Goal: Download file/media: Obtain a digital file from the website

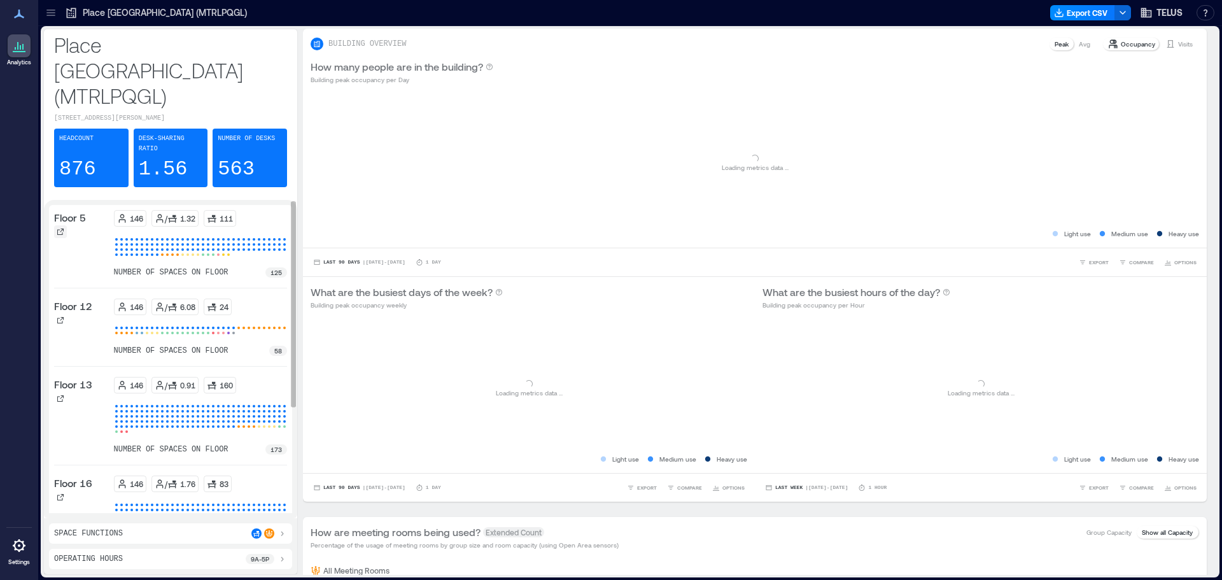
click at [61, 228] on icon at bounding box center [61, 232] width 8 height 8
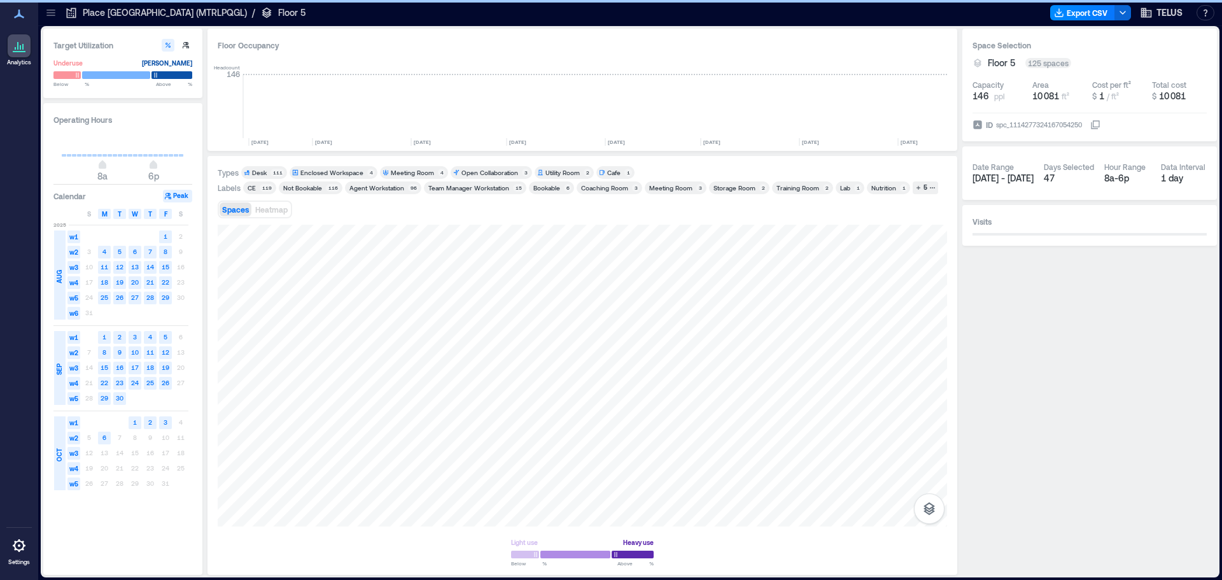
scroll to position [0, 1908]
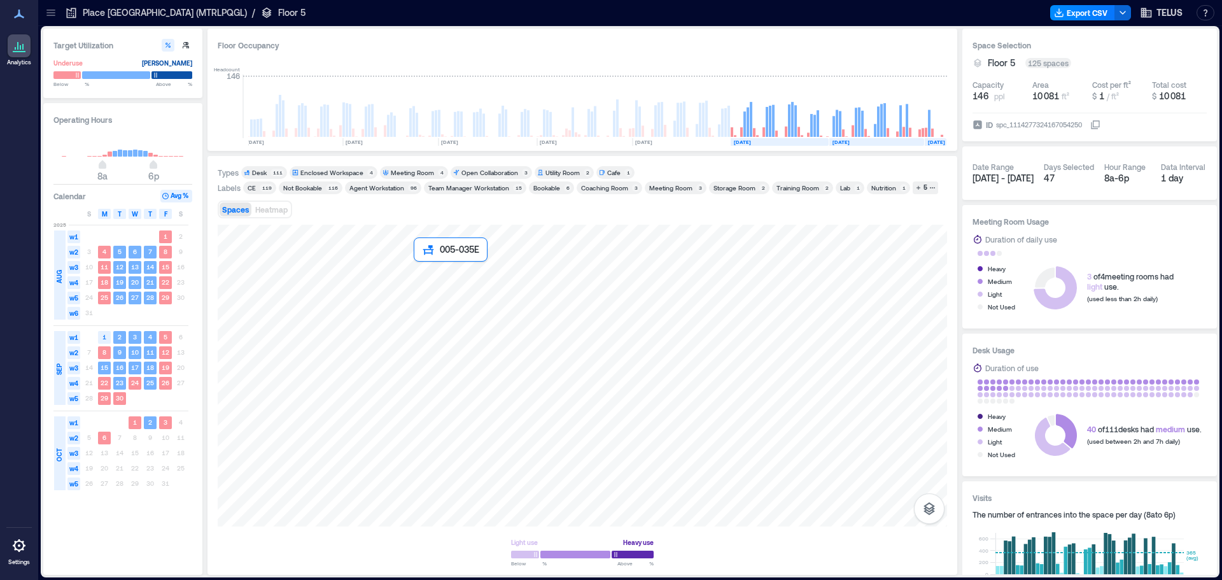
click at [418, 269] on div at bounding box center [583, 376] width 730 height 302
click at [420, 281] on div at bounding box center [583, 376] width 730 height 302
click at [404, 256] on div at bounding box center [583, 376] width 730 height 302
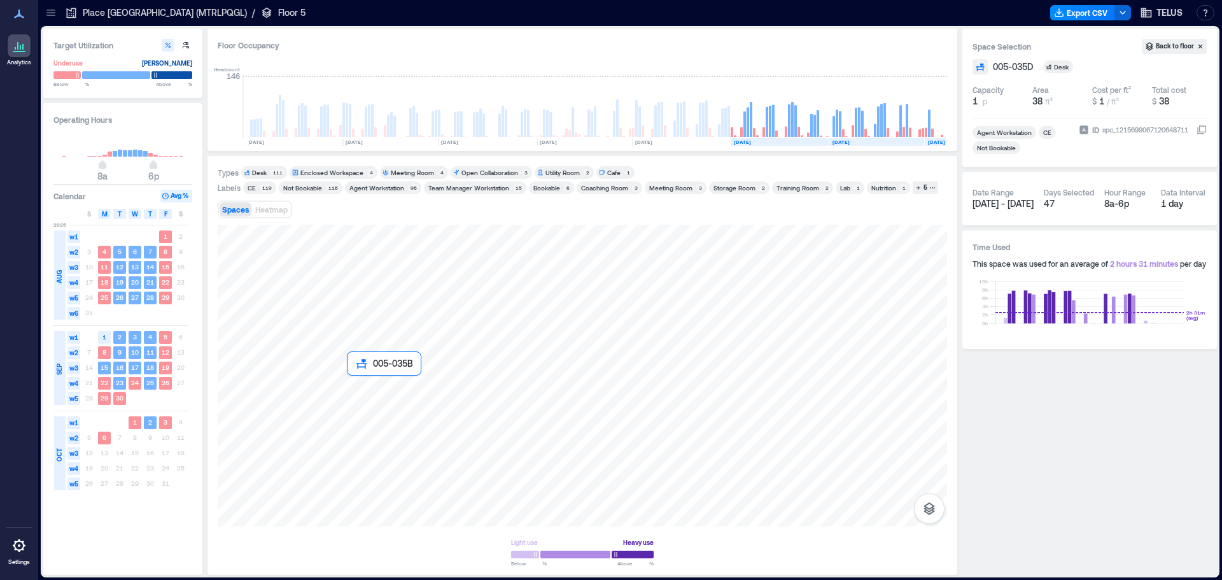
click at [403, 422] on div at bounding box center [583, 376] width 730 height 302
click at [408, 316] on div at bounding box center [583, 376] width 730 height 302
click at [409, 323] on div at bounding box center [583, 376] width 730 height 302
click at [392, 323] on div at bounding box center [583, 376] width 730 height 302
click at [399, 320] on div at bounding box center [583, 376] width 730 height 302
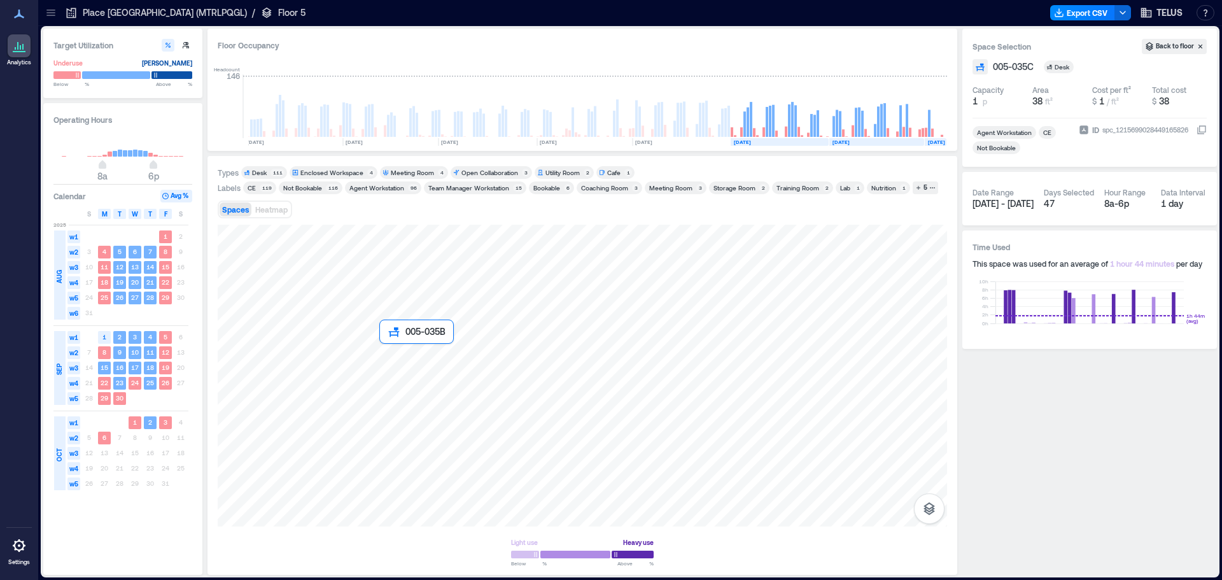
click at [407, 356] on div at bounding box center [583, 376] width 730 height 302
drag, startPoint x: 409, startPoint y: 400, endPoint x: 396, endPoint y: 361, distance: 41.1
click at [410, 400] on div at bounding box center [583, 376] width 730 height 302
click at [396, 361] on div at bounding box center [583, 376] width 730 height 302
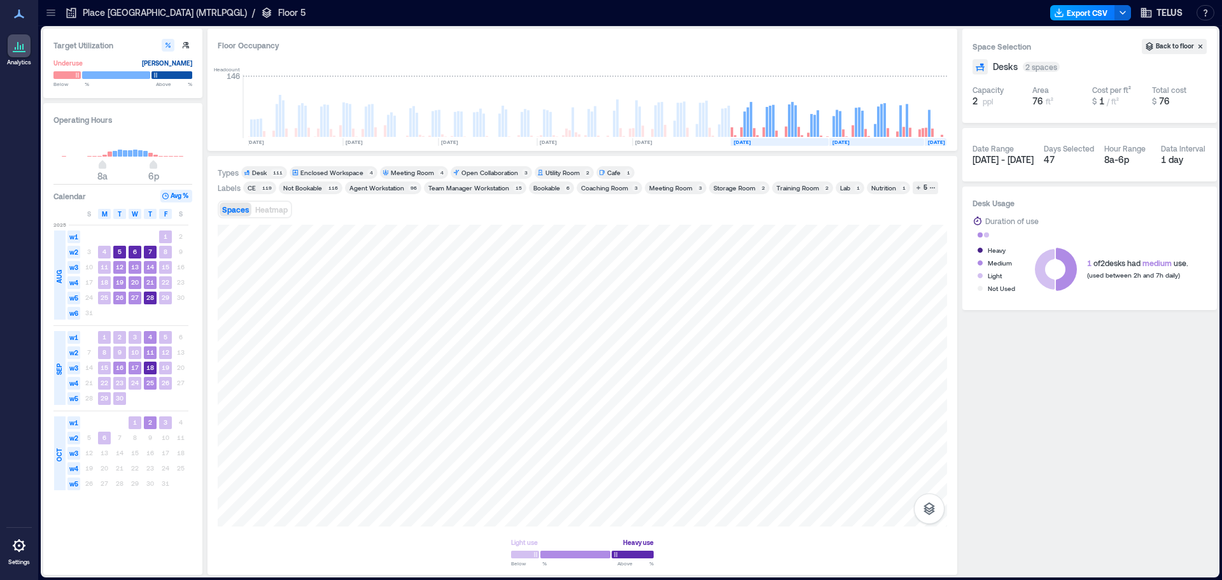
click at [1091, 14] on button "Export CSV" at bounding box center [1082, 12] width 65 height 15
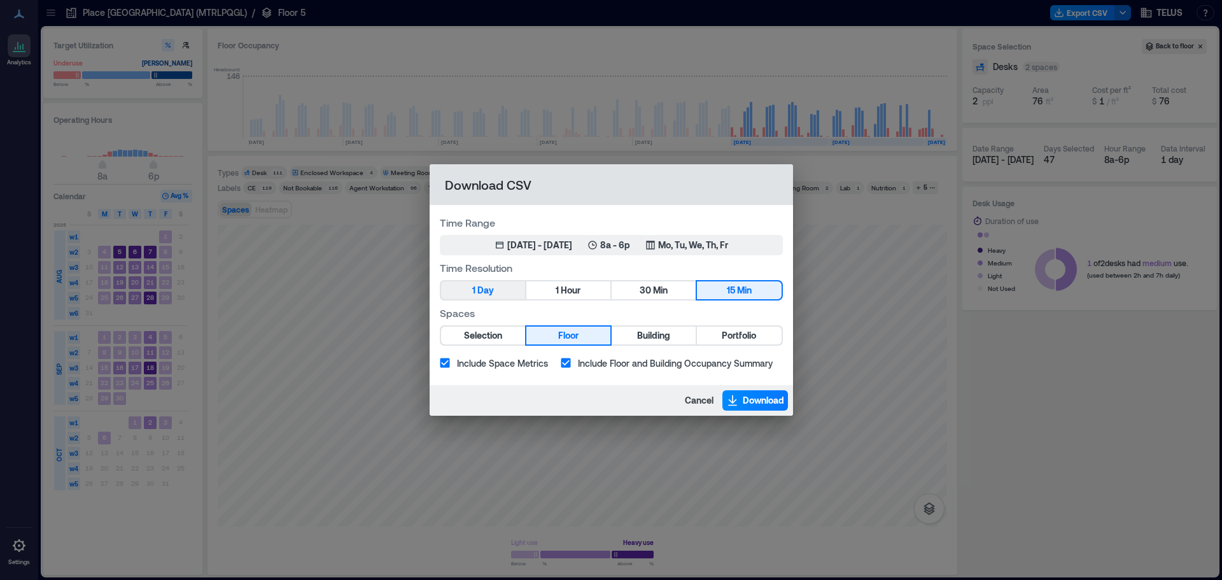
click at [478, 292] on span "Day" at bounding box center [485, 291] width 17 height 16
click at [572, 244] on div "[DATE] - [DATE]" at bounding box center [539, 245] width 65 height 13
click at [719, 248] on p "Mo, Tu, We, Th, Fr" at bounding box center [693, 245] width 70 height 13
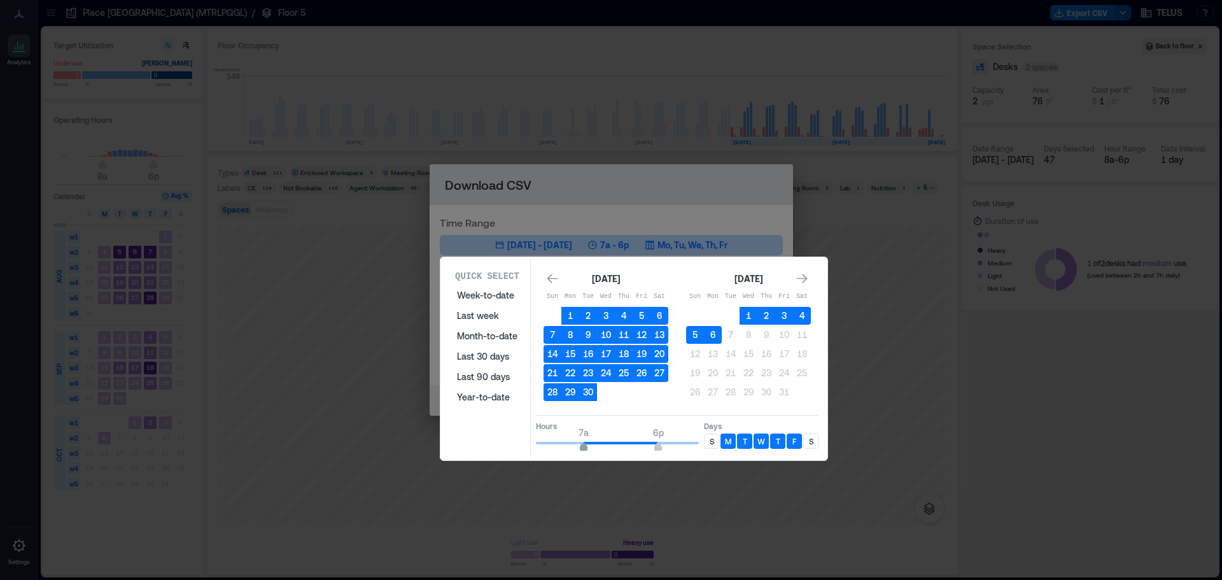
type input "*"
drag, startPoint x: 590, startPoint y: 448, endPoint x: 577, endPoint y: 447, distance: 13.4
click at [577, 447] on span "6a" at bounding box center [577, 448] width 8 height 5
type input "**"
drag, startPoint x: 659, startPoint y: 447, endPoint x: 686, endPoint y: 448, distance: 26.8
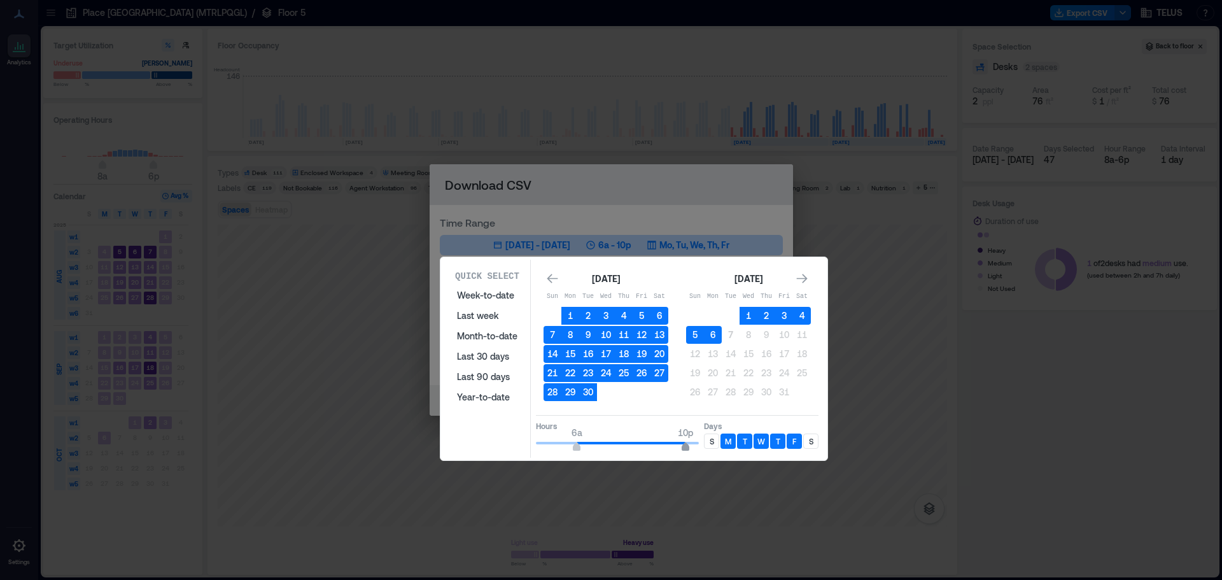
click at [686, 448] on span "10p" at bounding box center [686, 448] width 8 height 5
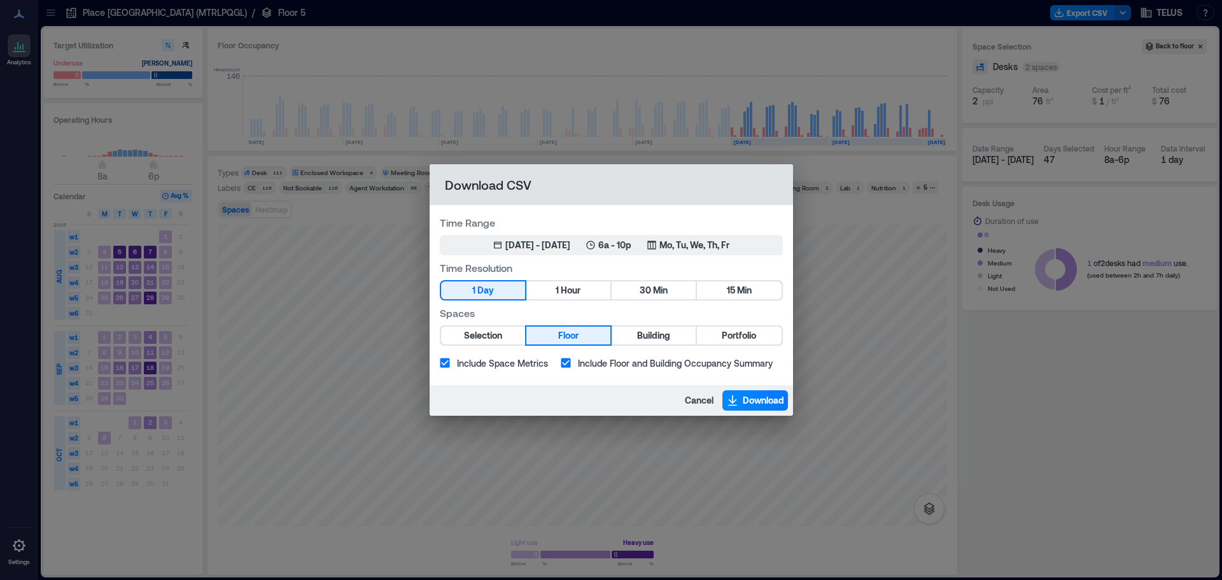
click at [845, 62] on div "Download CSV Time Range Aug 1, 2025 - [DATE] 6a - 10p Mo, Tu, We, Th, Fr Time R…" at bounding box center [611, 290] width 1222 height 580
click at [703, 398] on span "Cancel" at bounding box center [699, 400] width 29 height 13
